Goal: Find specific page/section: Find specific page/section

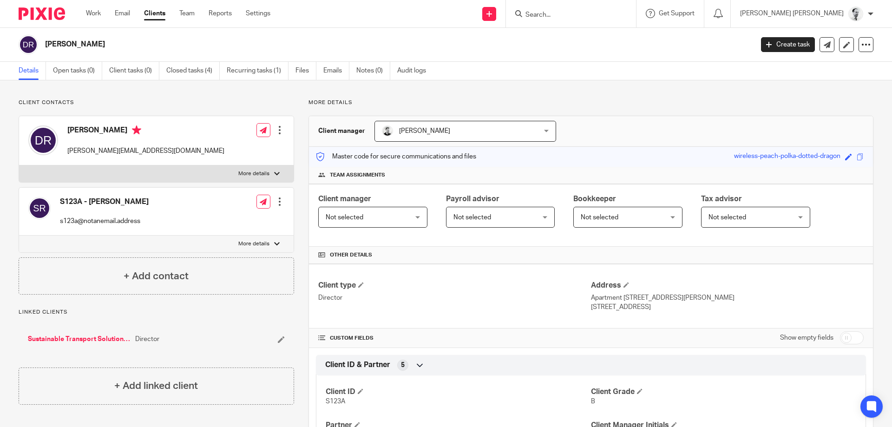
click at [586, 14] on input "Search" at bounding box center [566, 15] width 84 height 8
type input "r"
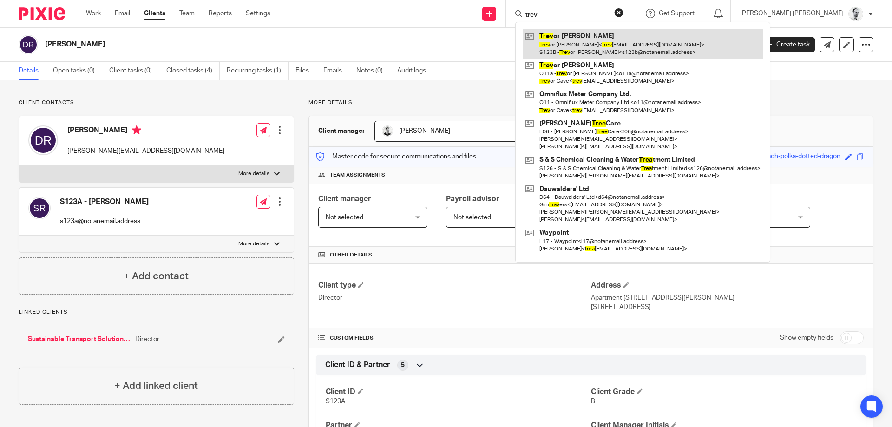
type input "trev"
click at [630, 52] on link at bounding box center [642, 43] width 240 height 29
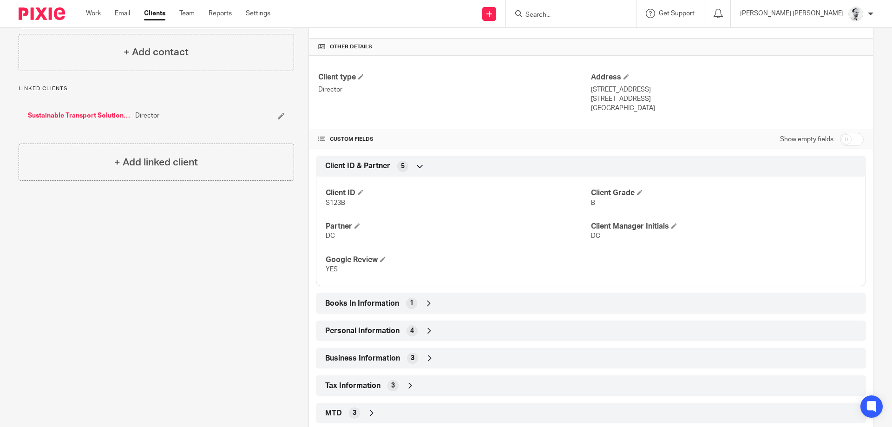
scroll to position [223, 0]
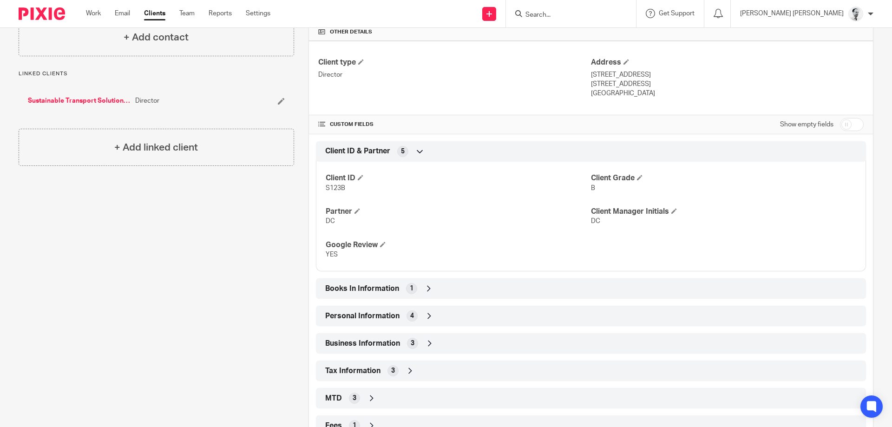
click at [424, 300] on div "Client type Director Address 2 Beech Close Winchester, Hampshire, SO22 4JY Unit…" at bounding box center [591, 238] width 564 height 395
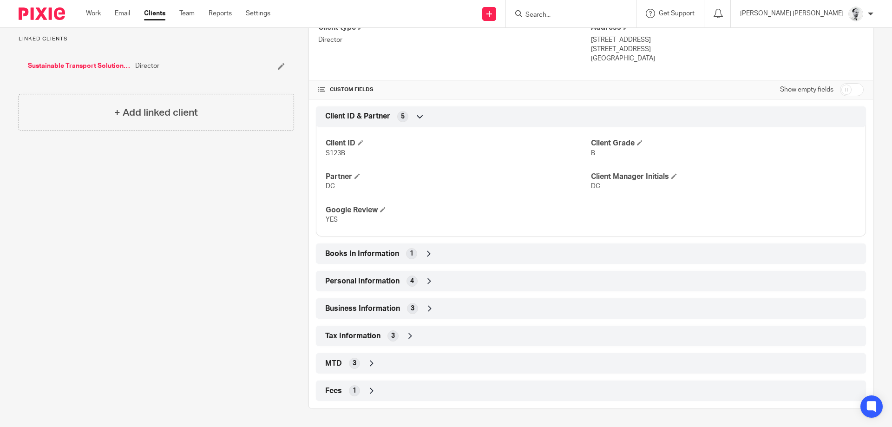
click at [401, 339] on div "Tax Information 3" at bounding box center [591, 336] width 536 height 16
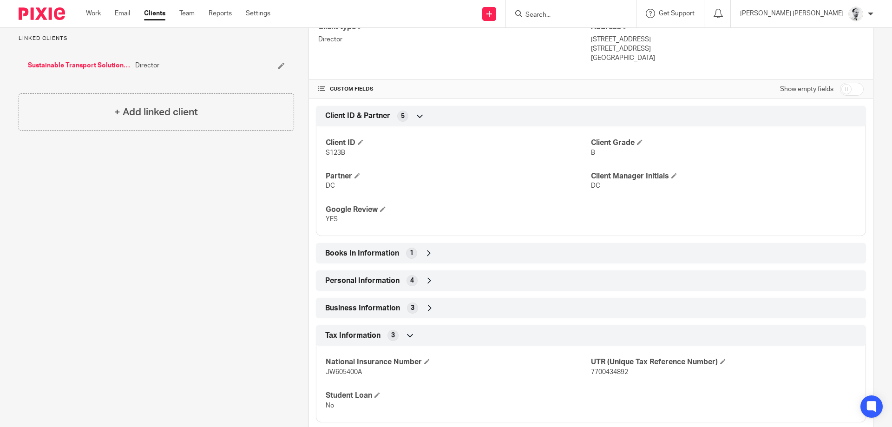
click at [401, 338] on div "Tax Information 3" at bounding box center [591, 335] width 536 height 16
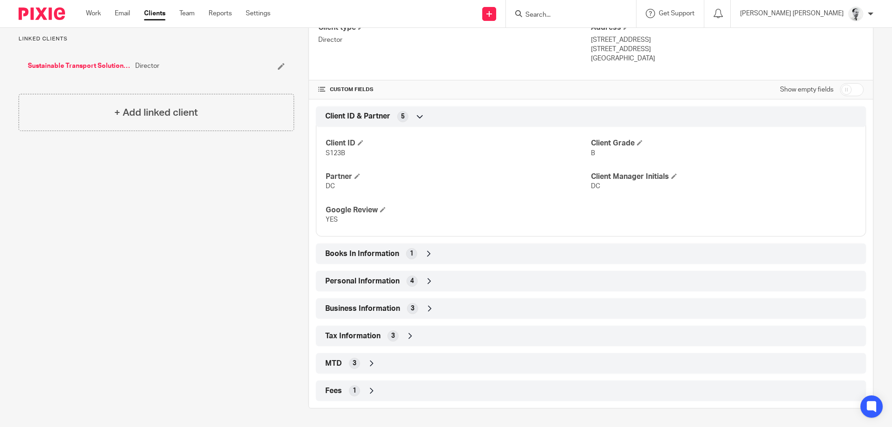
click at [405, 306] on div "Business Information 3" at bounding box center [591, 308] width 536 height 16
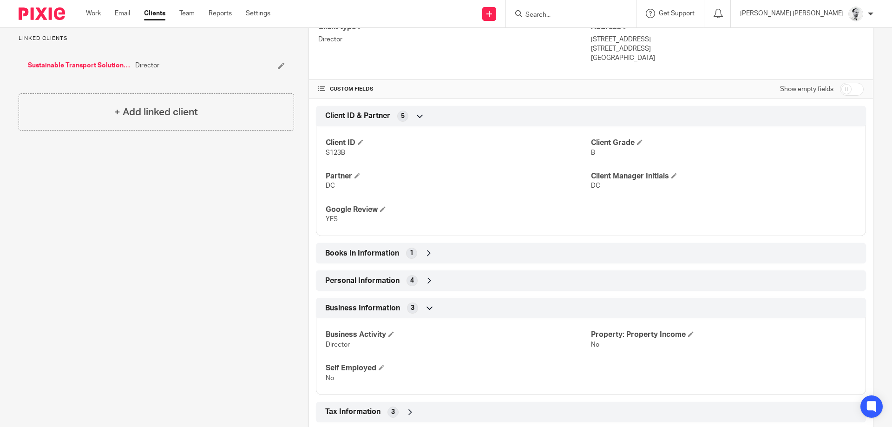
click at [409, 307] on div "3" at bounding box center [412, 307] width 11 height 11
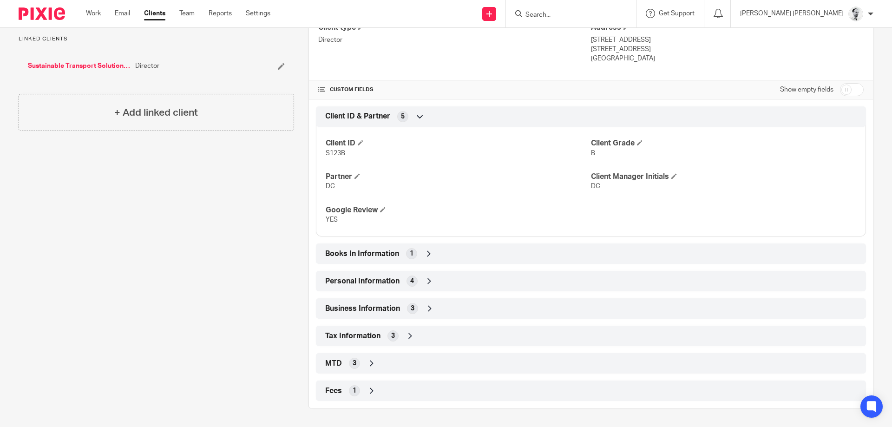
click at [409, 281] on div "4" at bounding box center [411, 280] width 11 height 11
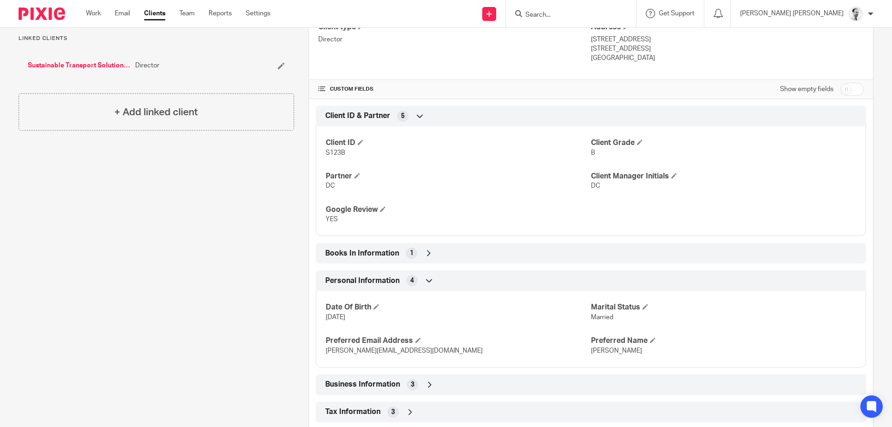
click at [410, 277] on div "4" at bounding box center [411, 280] width 11 height 11
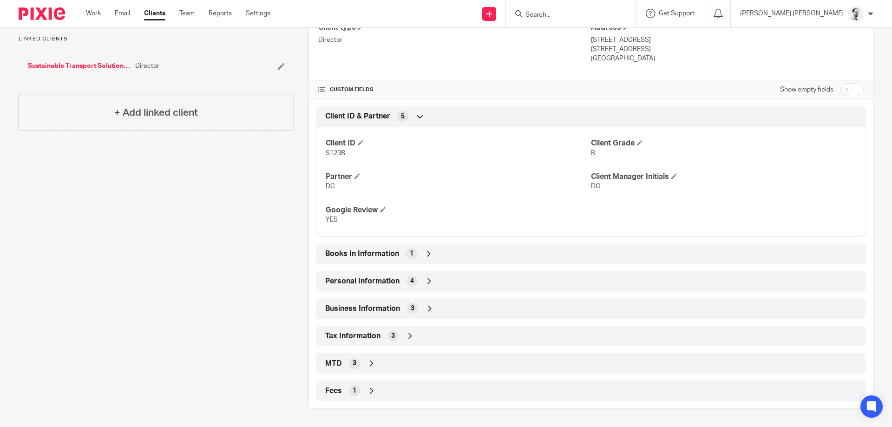
scroll to position [0, 0]
